Goal: Obtain resource: Obtain resource

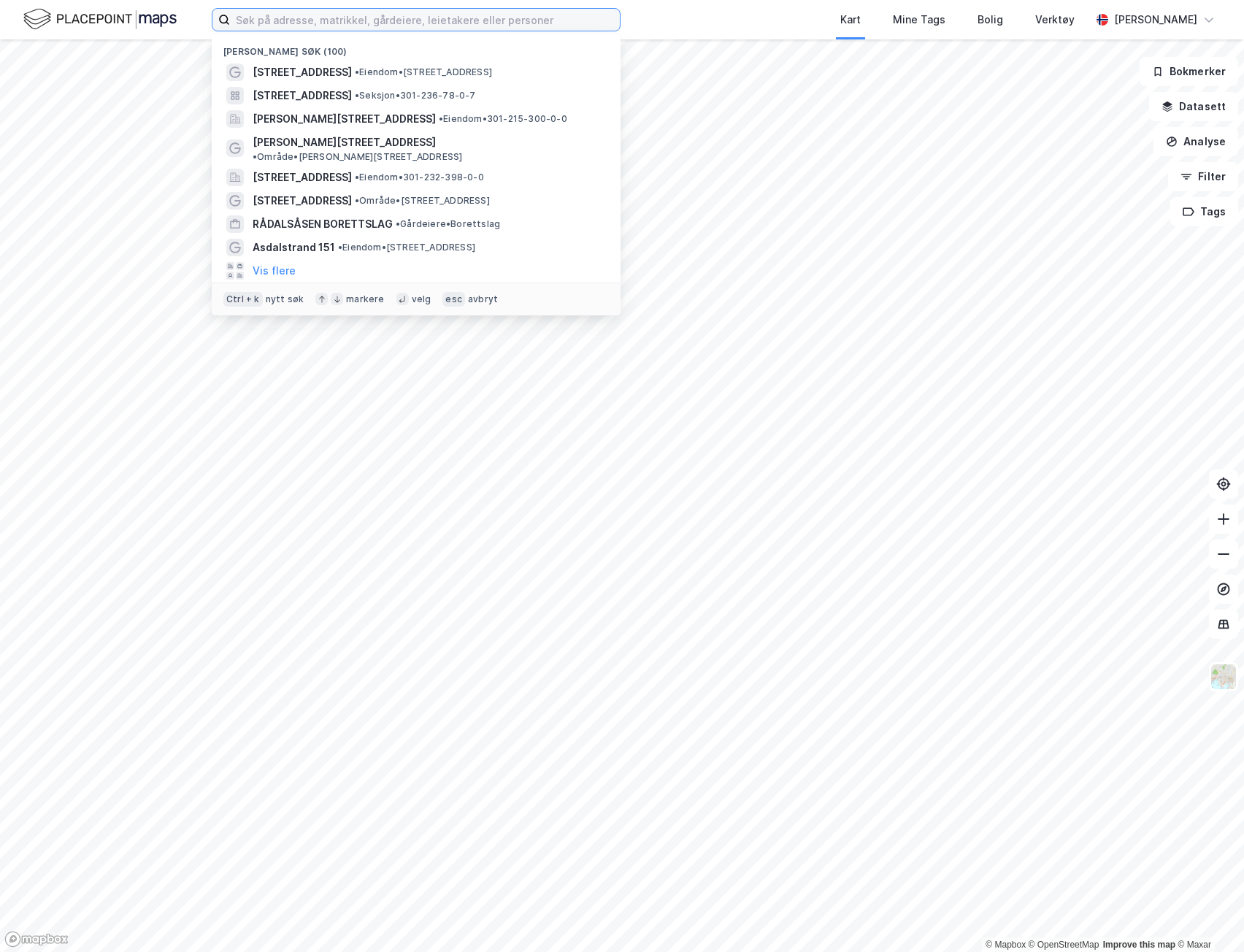
click at [373, 23] on input at bounding box center [425, 20] width 390 height 22
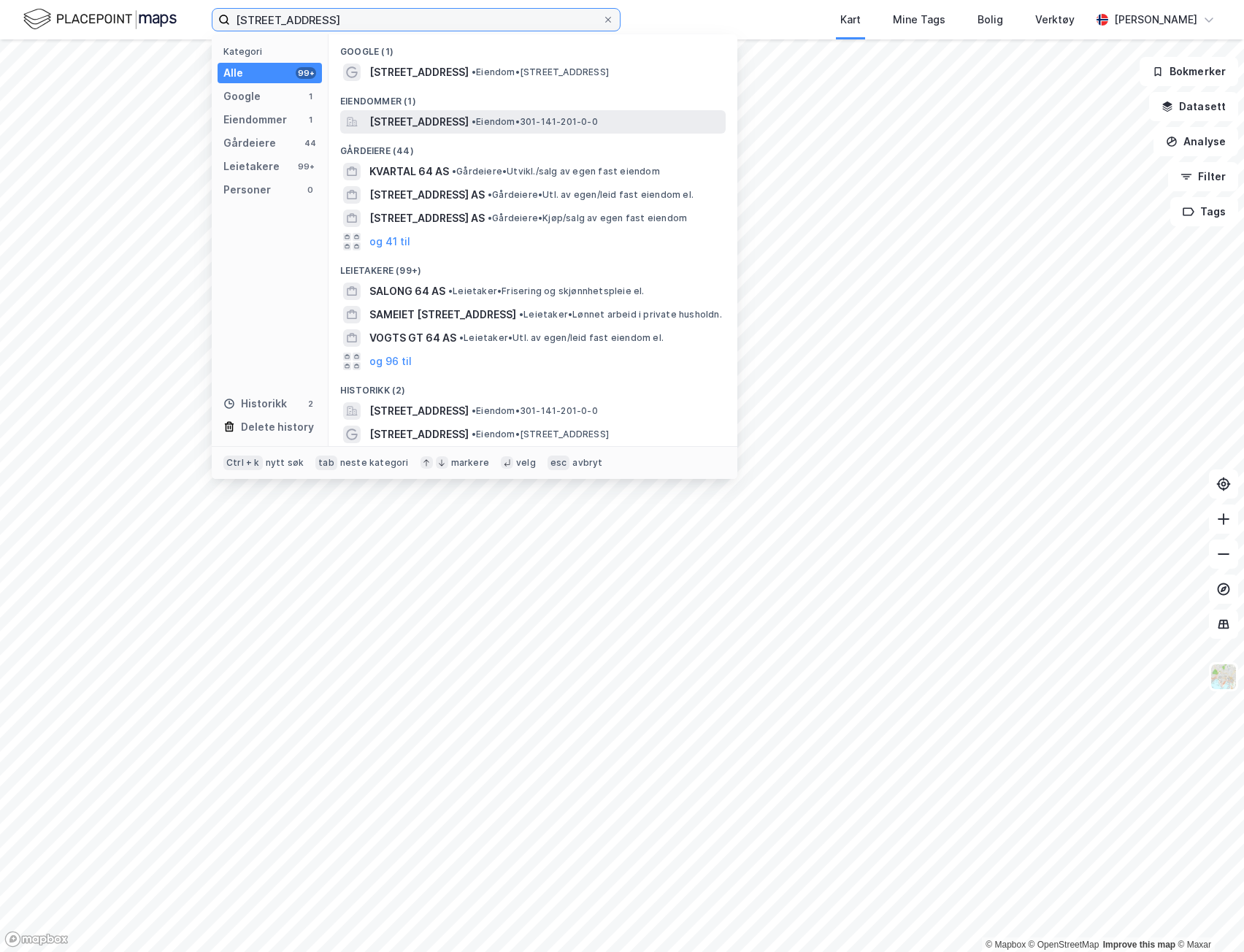
type input "[STREET_ADDRESS]"
click at [469, 119] on span "[STREET_ADDRESS]" at bounding box center [419, 122] width 100 height 17
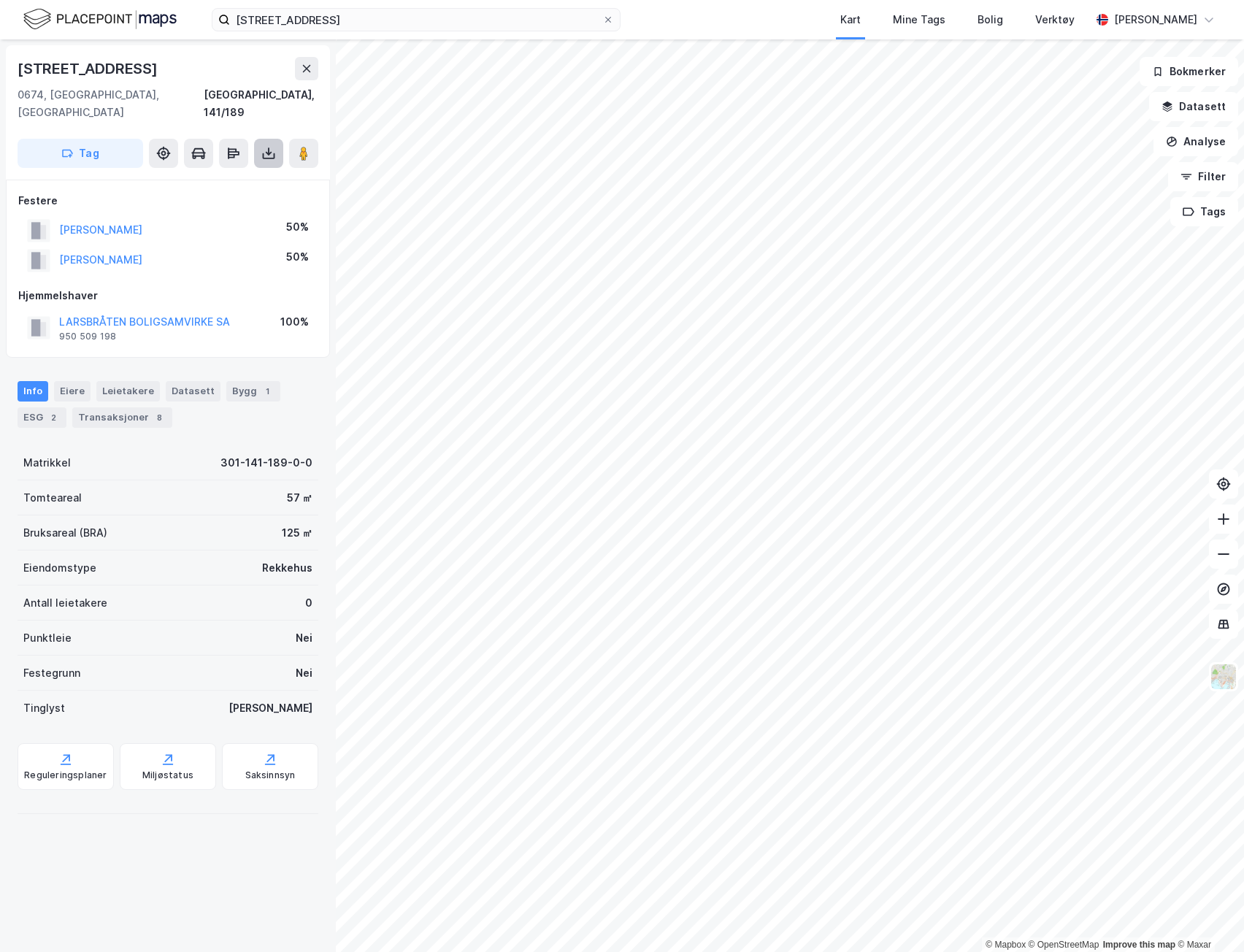
click at [271, 146] on icon at bounding box center [268, 153] width 15 height 15
click at [220, 170] on div "Last ned grunnbok" at bounding box center [206, 182] width 156 height 24
drag, startPoint x: 263, startPoint y: 139, endPoint x: 255, endPoint y: 148, distance: 12.0
click at [263, 153] on icon at bounding box center [268, 156] width 12 height 6
click at [193, 172] on div "Last ned grunnbok" at bounding box center [206, 182] width 156 height 24
